Goal: Task Accomplishment & Management: Use online tool/utility

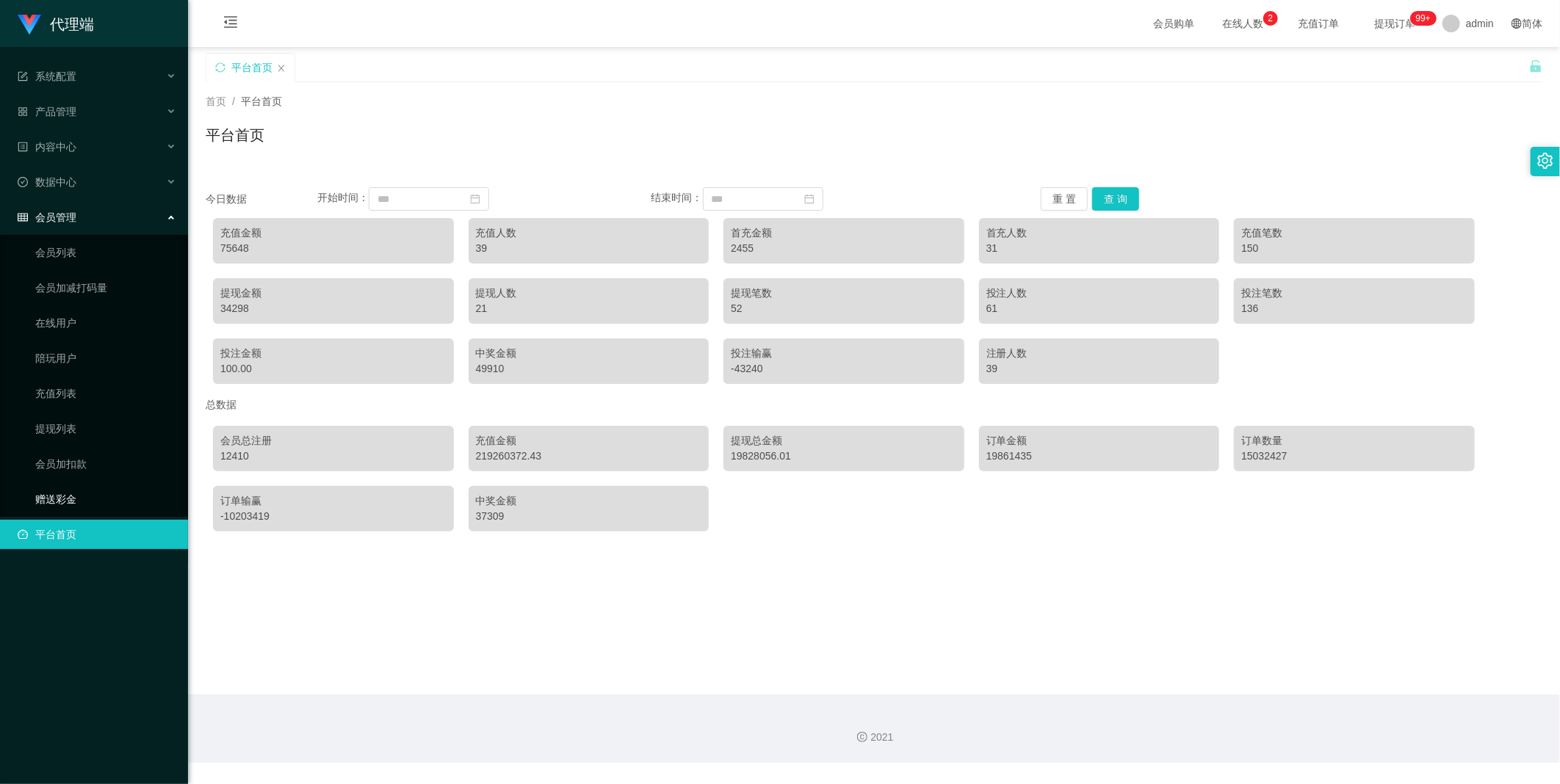
drag, startPoint x: 71, startPoint y: 489, endPoint x: 81, endPoint y: 492, distance: 10.4
click at [71, 489] on link "赠送彩金" at bounding box center [105, 499] width 141 height 29
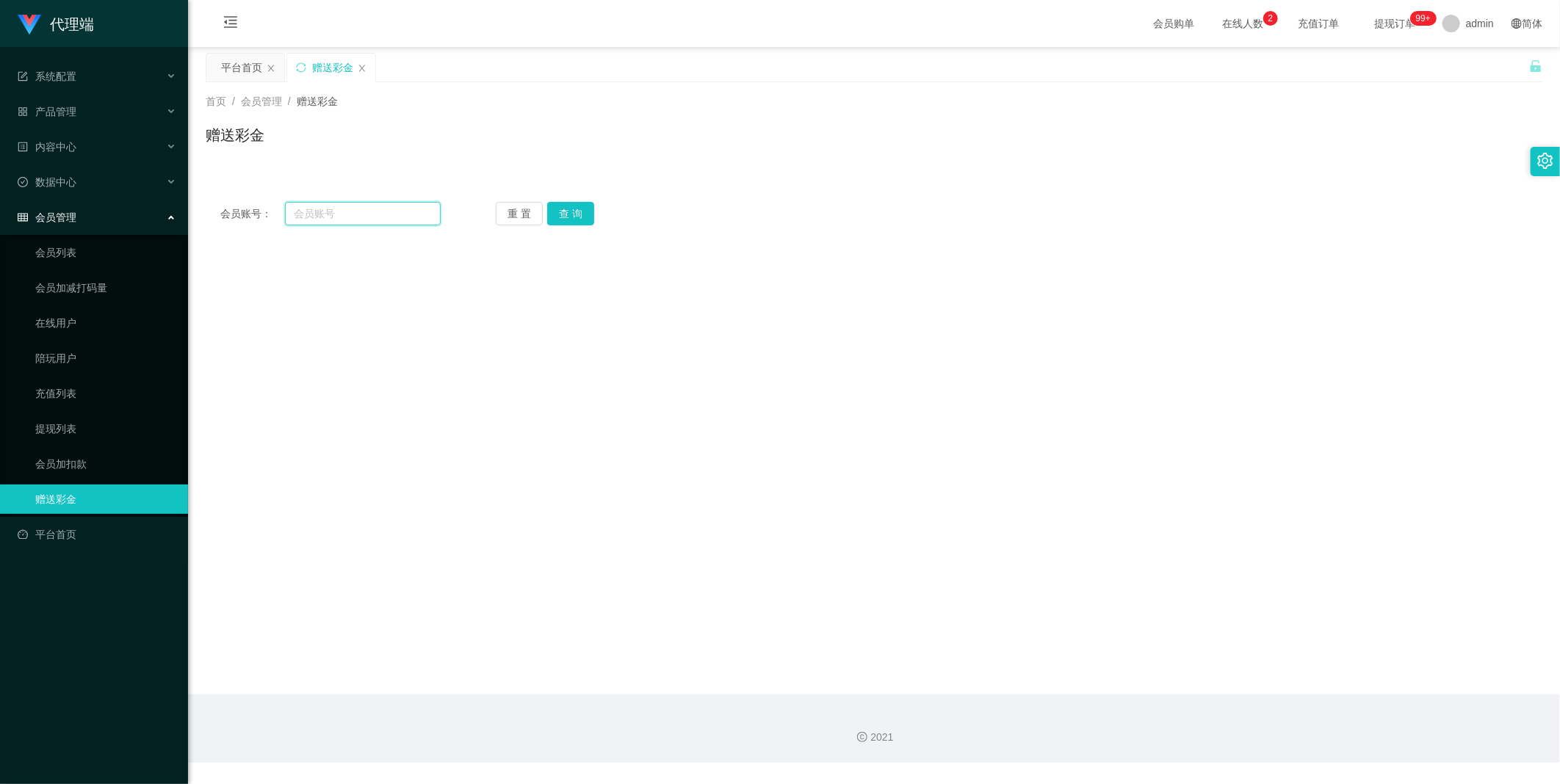
drag, startPoint x: 365, startPoint y: 215, endPoint x: 513, endPoint y: 212, distance: 148.0
click at [365, 215] on input "text" at bounding box center [362, 213] width 156 height 23
paste input "90662822"
type input "90662822"
click at [578, 205] on button "查 询" at bounding box center [570, 213] width 47 height 23
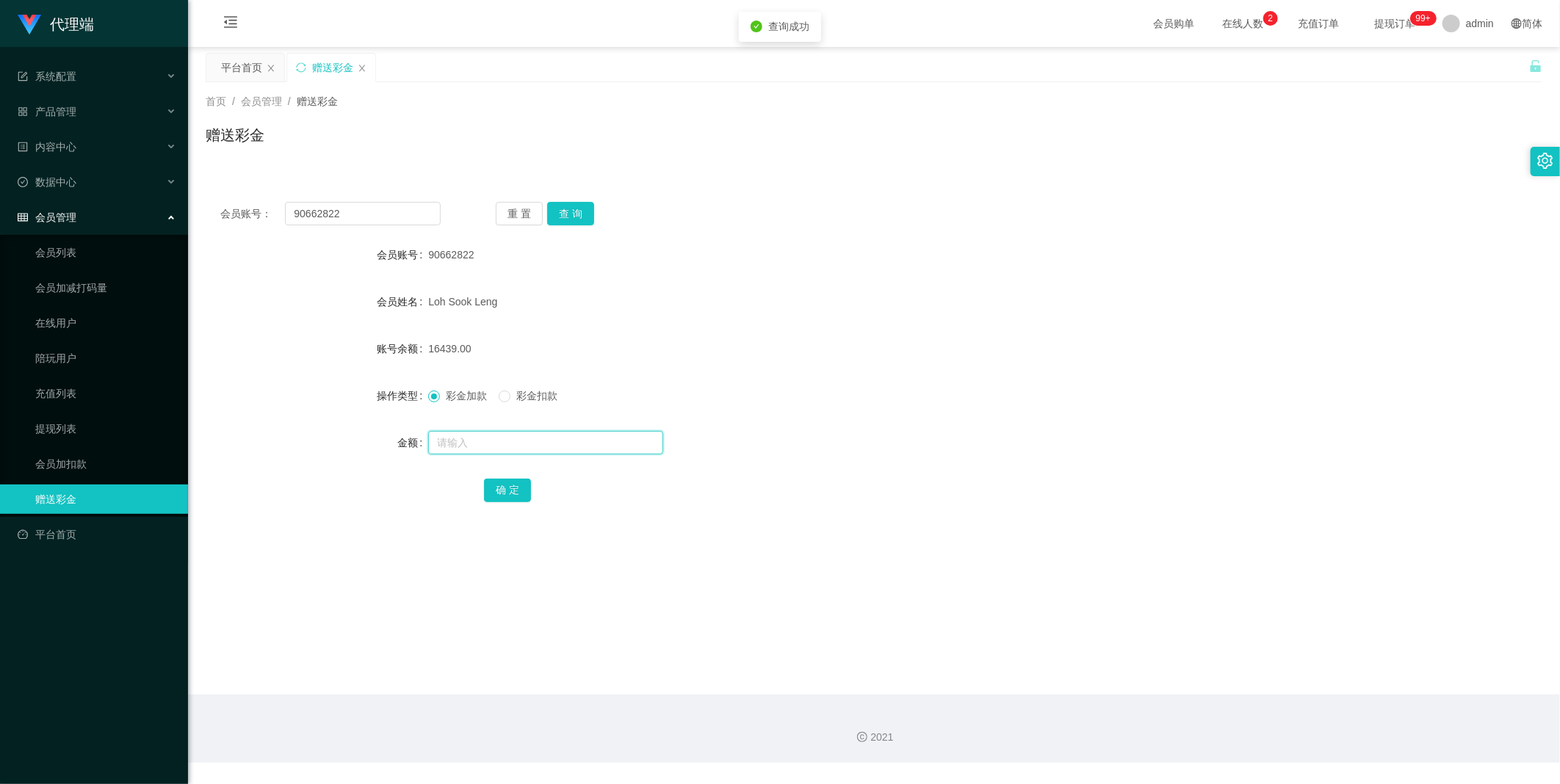
click at [476, 444] on input "text" at bounding box center [545, 443] width 235 height 23
type input "555"
click at [500, 483] on button "确 定" at bounding box center [507, 490] width 47 height 23
